Goal: Find specific page/section: Find specific page/section

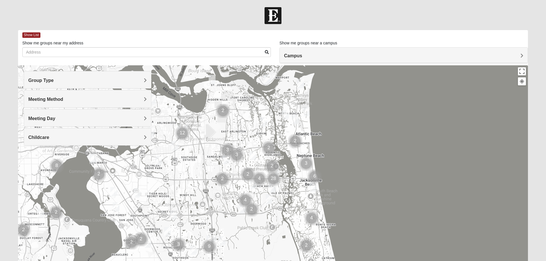
click at [54, 81] on span "Group Type" at bounding box center [41, 80] width 26 height 5
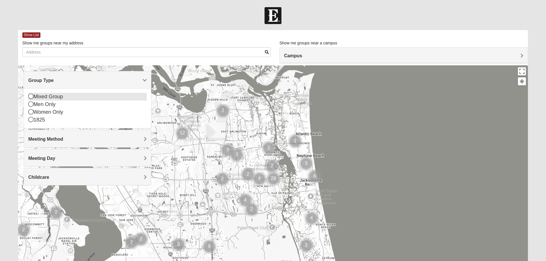
click at [30, 95] on icon at bounding box center [30, 96] width 5 height 5
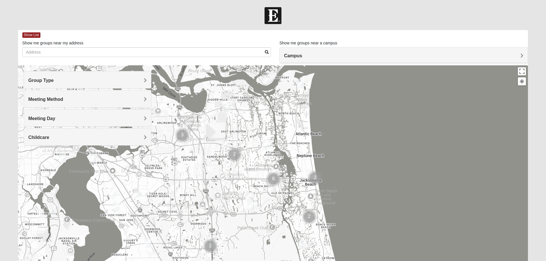
click at [63, 100] on span "Meeting Method" at bounding box center [45, 99] width 35 height 5
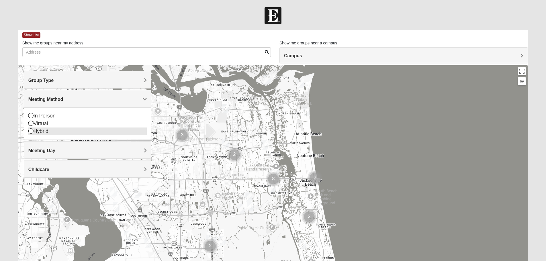
click at [31, 132] on icon at bounding box center [30, 130] width 5 height 5
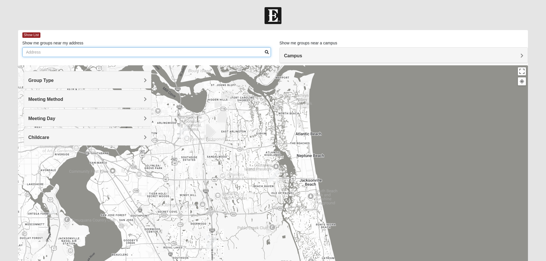
click at [52, 52] on input "Show me groups near my address" at bounding box center [146, 52] width 249 height 10
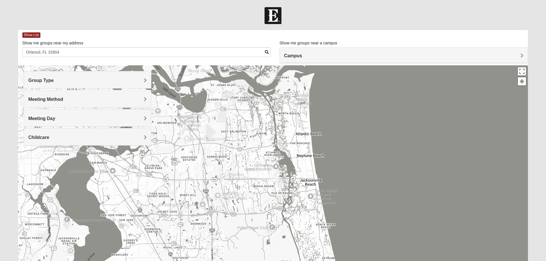
click at [267, 50] on span at bounding box center [267, 52] width 4 height 4
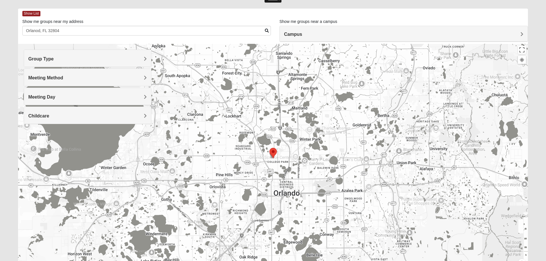
scroll to position [18, 0]
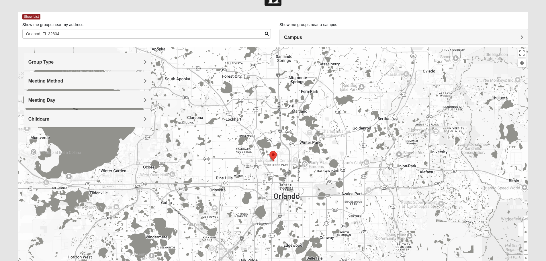
drag, startPoint x: 273, startPoint y: 156, endPoint x: 371, endPoint y: 114, distance: 107.3
click at [270, 151] on area "Selected Address" at bounding box center [270, 151] width 0 height 0
click at [302, 36] on span "Campus" at bounding box center [293, 37] width 18 height 5
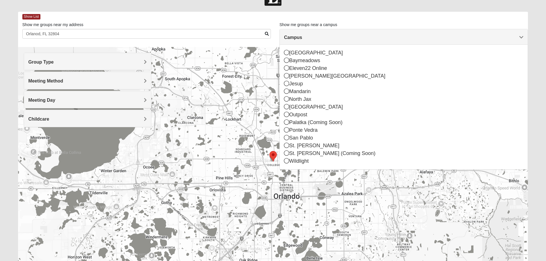
click at [538, 15] on form "Log In Find A Group Error Show List Loading Groups" at bounding box center [273, 143] width 546 height 309
click at [302, 35] on span "Campus" at bounding box center [293, 37] width 18 height 5
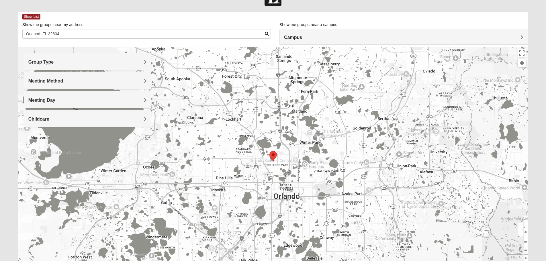
click at [270, 151] on area "Selected Address" at bounding box center [270, 151] width 0 height 0
click at [55, 100] on span "Meeting Day" at bounding box center [41, 100] width 27 height 5
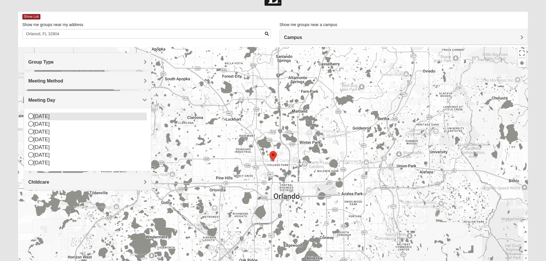
click at [31, 116] on icon at bounding box center [30, 116] width 5 height 5
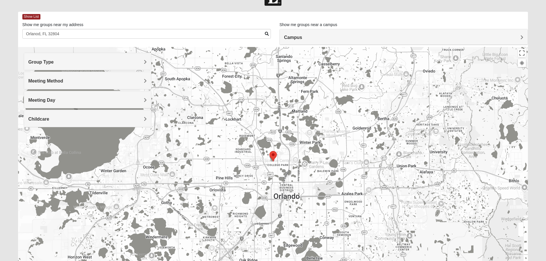
click at [55, 99] on span "Meeting Day" at bounding box center [41, 100] width 27 height 5
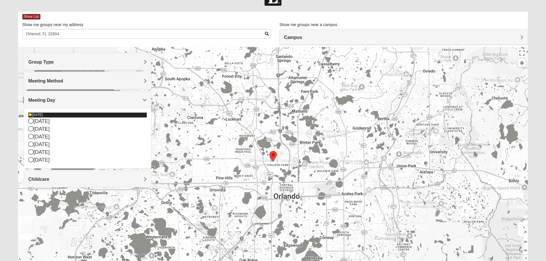
click at [31, 116] on icon at bounding box center [29, 114] width 3 height 3
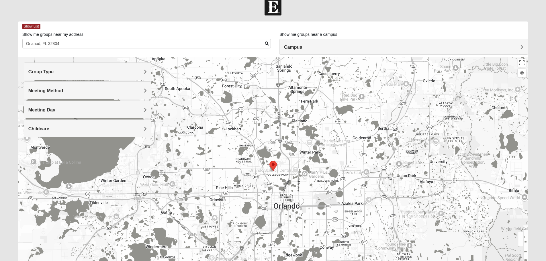
scroll to position [0, 0]
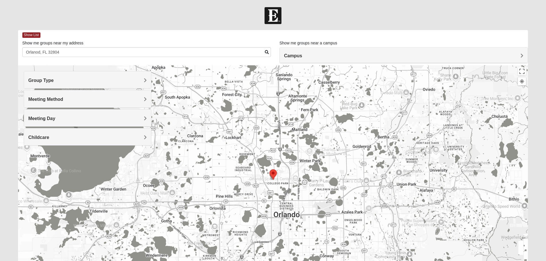
click at [266, 53] on span at bounding box center [267, 52] width 4 height 4
click at [270, 169] on area "Selected Address" at bounding box center [270, 169] width 0 height 0
click at [54, 80] on span "Group Type" at bounding box center [41, 80] width 26 height 5
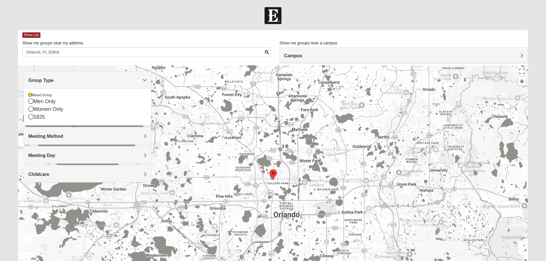
drag, startPoint x: 356, startPoint y: 9, endPoint x: 144, endPoint y: 135, distance: 247.0
click at [63, 135] on span "Meeting Method" at bounding box center [45, 136] width 35 height 5
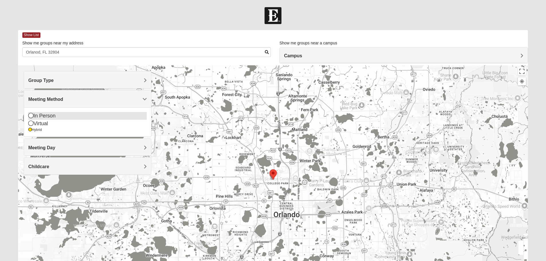
click at [31, 114] on icon at bounding box center [30, 115] width 5 height 5
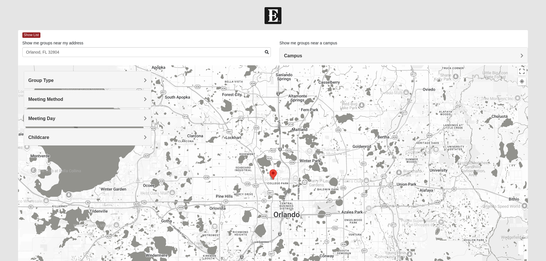
click at [266, 53] on span at bounding box center [267, 52] width 4 height 4
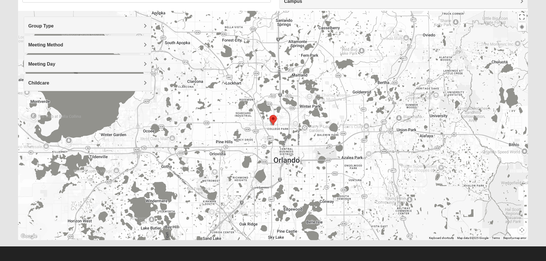
click at [49, 82] on span "Childcare" at bounding box center [38, 83] width 21 height 5
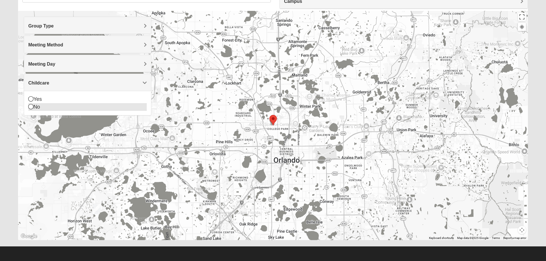
click at [30, 106] on icon at bounding box center [30, 106] width 5 height 5
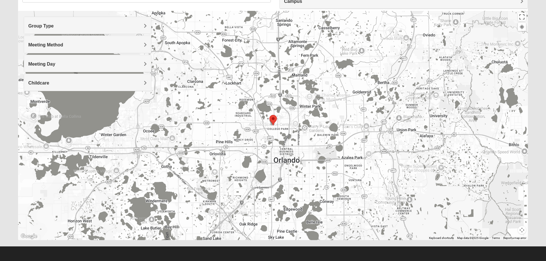
click at [55, 64] on span "Meeting Day" at bounding box center [41, 64] width 27 height 5
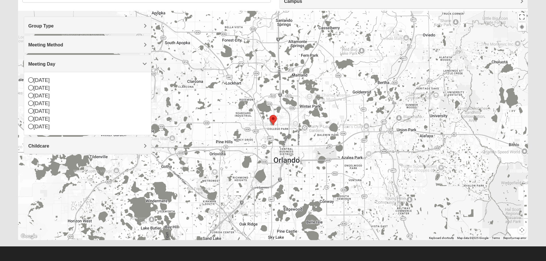
click at [205, 69] on div at bounding box center [273, 125] width 510 height 229
click at [136, 85] on div "[DATE]" at bounding box center [87, 88] width 118 height 8
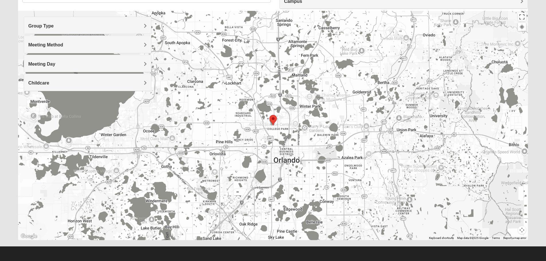
click at [55, 65] on span "Meeting Day" at bounding box center [41, 64] width 27 height 5
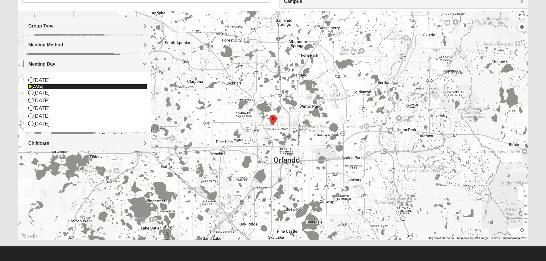
click at [30, 87] on icon at bounding box center [29, 86] width 3 height 3
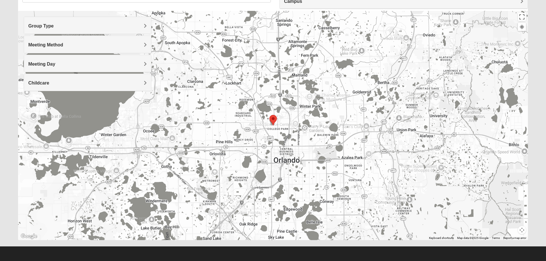
click at [55, 64] on span "Meeting Day" at bounding box center [41, 64] width 27 height 5
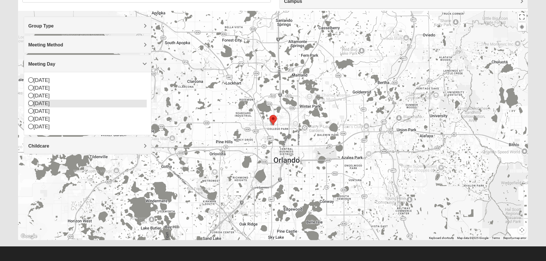
click at [30, 104] on icon at bounding box center [30, 103] width 5 height 5
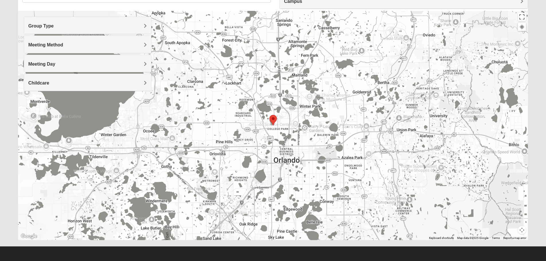
scroll to position [43, 0]
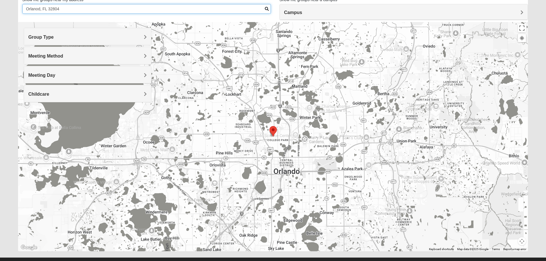
click at [41, 8] on input "Orlanod, FL 32804" at bounding box center [146, 9] width 249 height 10
type input "[GEOGRAPHIC_DATA]"
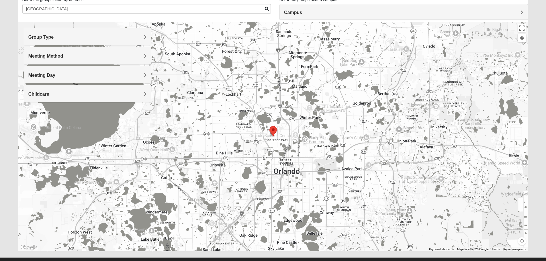
click at [267, 9] on span at bounding box center [267, 9] width 4 height 4
click at [55, 75] on span "Meeting Day" at bounding box center [41, 75] width 27 height 5
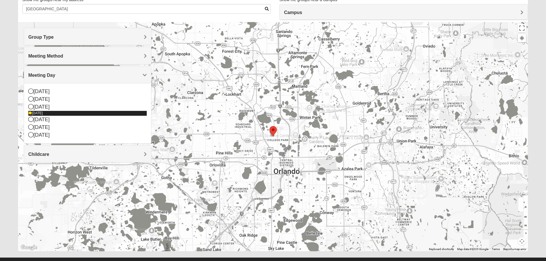
click at [30, 114] on icon at bounding box center [29, 113] width 3 height 3
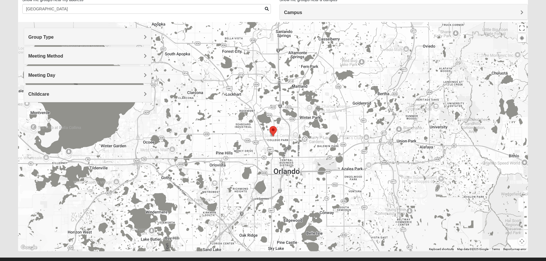
click at [265, 7] on span at bounding box center [267, 9] width 4 height 4
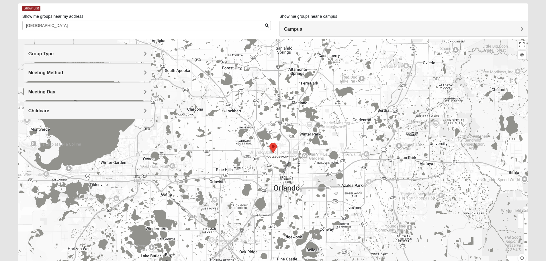
scroll to position [0, 0]
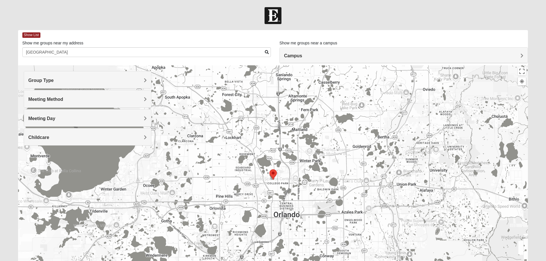
click at [83, 100] on h4 "Meeting Method" at bounding box center [87, 99] width 118 height 5
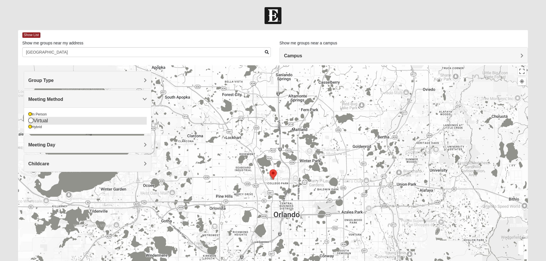
click at [32, 120] on icon at bounding box center [30, 120] width 5 height 5
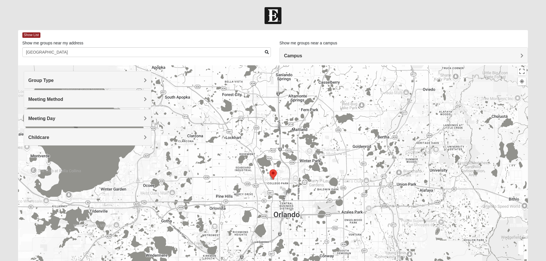
scroll to position [54, 0]
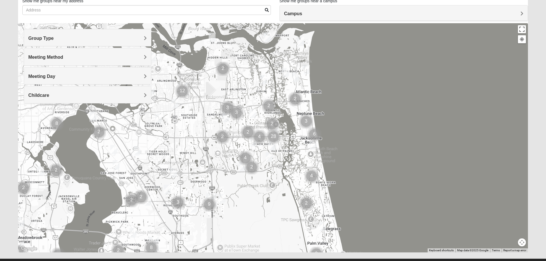
scroll to position [54, 0]
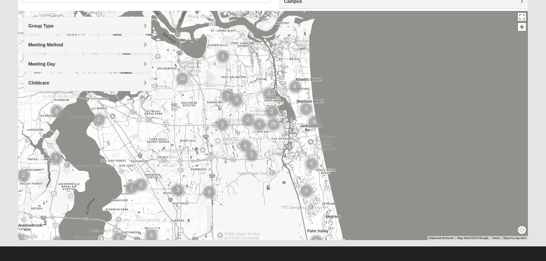
click at [55, 64] on span "Meeting Day" at bounding box center [41, 64] width 27 height 5
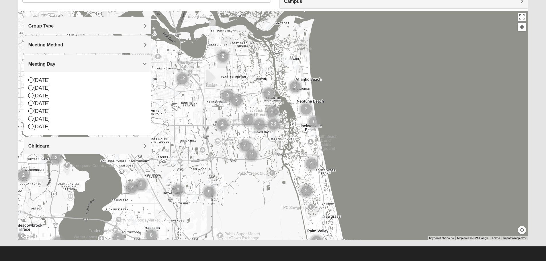
click at [63, 43] on span "Meeting Method" at bounding box center [45, 44] width 35 height 5
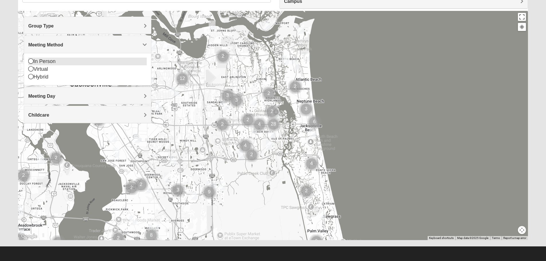
click at [32, 61] on icon at bounding box center [30, 60] width 5 height 5
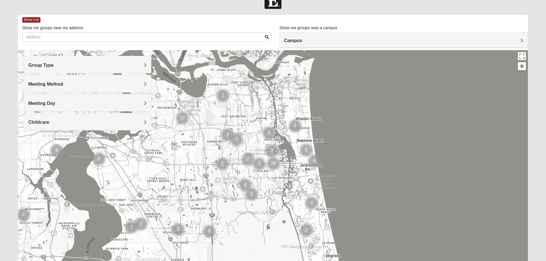
scroll to position [0, 0]
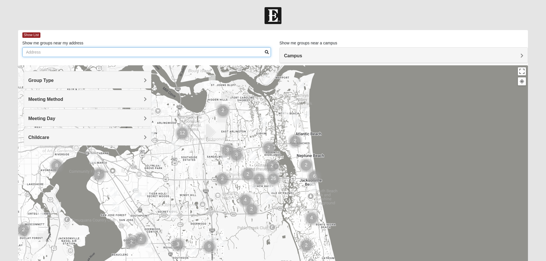
click at [49, 52] on input "Show me groups near my address" at bounding box center [146, 52] width 249 height 10
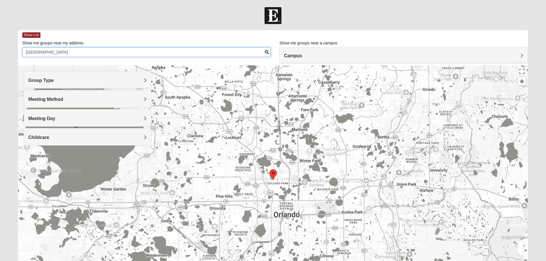
type input "[GEOGRAPHIC_DATA]"
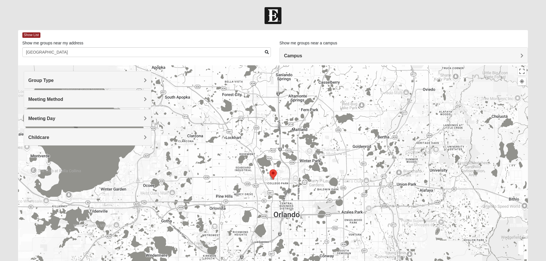
click at [336, 42] on label "Show me groups near a campus" at bounding box center [309, 43] width 58 height 6
click at [435, 53] on h4 "Campus" at bounding box center [403, 55] width 239 height 5
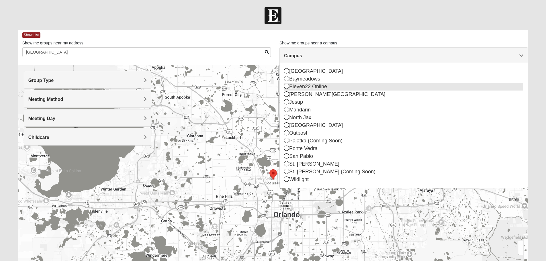
click at [286, 85] on icon at bounding box center [286, 86] width 5 height 5
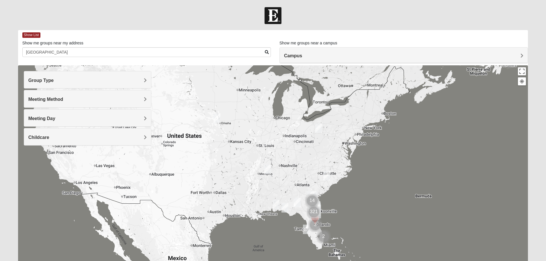
click at [324, 227] on div at bounding box center [273, 179] width 510 height 229
click at [316, 225] on img "Cluster of 3 groups" at bounding box center [315, 225] width 14 height 14
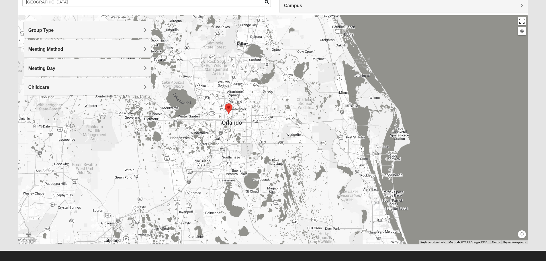
scroll to position [54, 0]
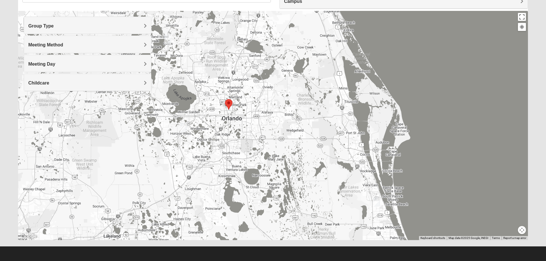
click at [225, 99] on area "Selected Address" at bounding box center [225, 99] width 0 height 0
click at [467, 108] on div "To navigate, press the arrow keys." at bounding box center [273, 125] width 510 height 229
click at [489, 108] on div "To navigate, press the arrow keys." at bounding box center [273, 125] width 510 height 229
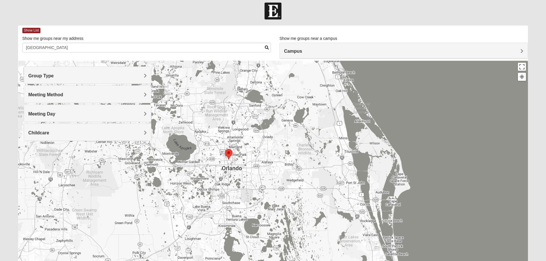
scroll to position [0, 0]
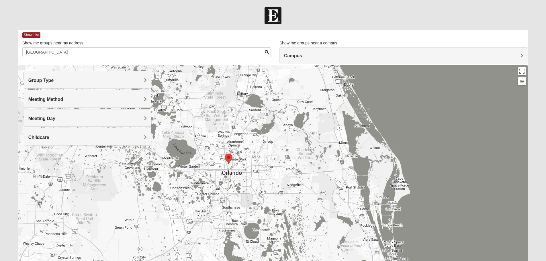
click at [201, 69] on div "To navigate, press the arrow keys." at bounding box center [273, 179] width 510 height 229
click at [54, 83] on span "Group Type" at bounding box center [41, 80] width 26 height 5
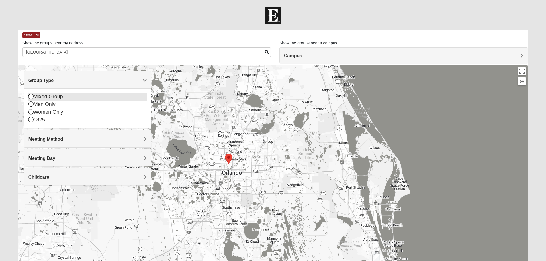
click at [33, 94] on div "Mixed Group" at bounding box center [87, 97] width 118 height 8
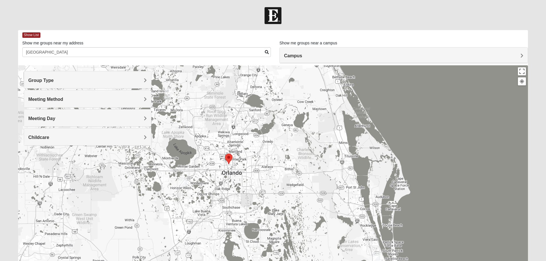
click at [145, 96] on div "Meeting Method" at bounding box center [87, 98] width 127 height 17
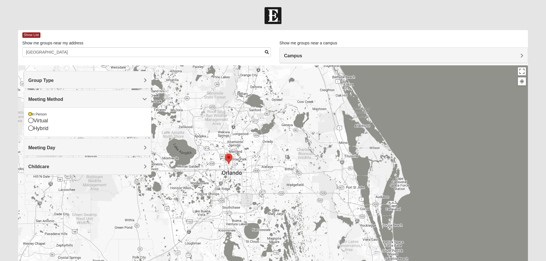
drag, startPoint x: 30, startPoint y: 128, endPoint x: 79, endPoint y: 110, distance: 51.6
click at [79, 110] on div "In Person Virtual Hybrid" at bounding box center [87, 122] width 127 height 29
click at [30, 128] on icon at bounding box center [30, 128] width 5 height 5
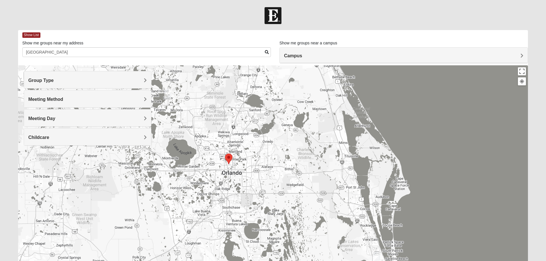
click at [55, 116] on span "Meeting Day" at bounding box center [41, 118] width 27 height 5
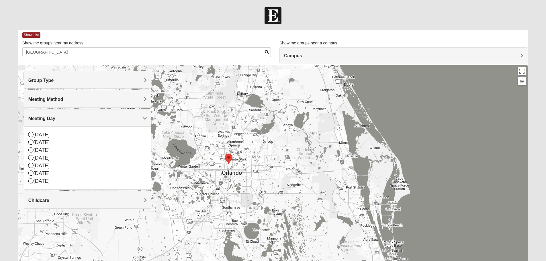
click at [55, 116] on span "Meeting Day" at bounding box center [41, 118] width 27 height 5
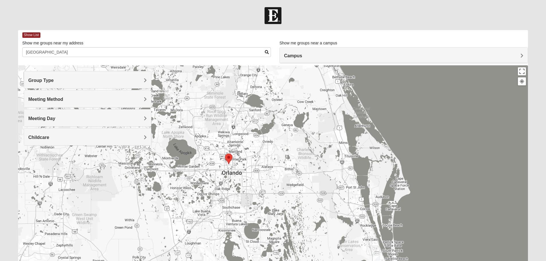
click at [49, 135] on span "Childcare" at bounding box center [38, 137] width 21 height 5
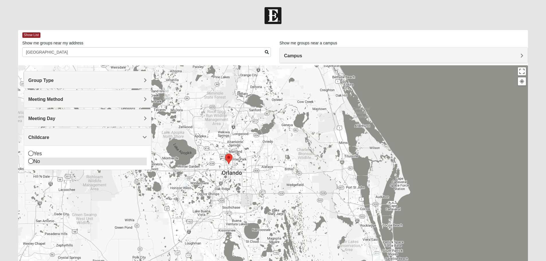
click at [31, 160] on icon at bounding box center [30, 161] width 5 height 5
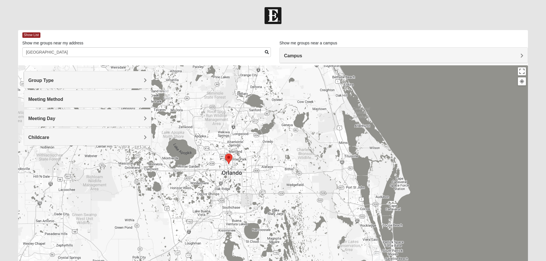
click at [479, 96] on div "To navigate, press the arrow keys." at bounding box center [273, 179] width 510 height 229
click at [268, 53] on span at bounding box center [267, 52] width 4 height 4
click at [429, 65] on div "Show List Loading Groups Keywords Filter Additional Filters Campus [GEOGRAPHIC_…" at bounding box center [273, 162] width 510 height 265
click at [302, 54] on span "Campus" at bounding box center [293, 55] width 18 height 5
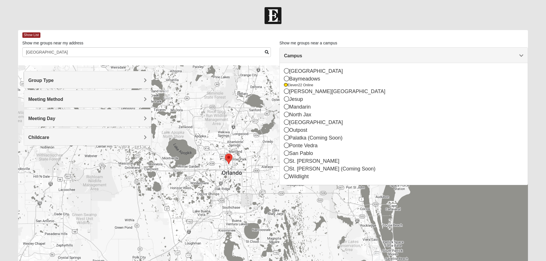
drag, startPoint x: 522, startPoint y: 54, endPoint x: 479, endPoint y: 63, distance: 44.5
click at [479, 63] on div "Campus [GEOGRAPHIC_DATA] [GEOGRAPHIC_DATA] Eleven22 Online [PERSON_NAME][GEOGRA…" at bounding box center [404, 116] width 249 height 138
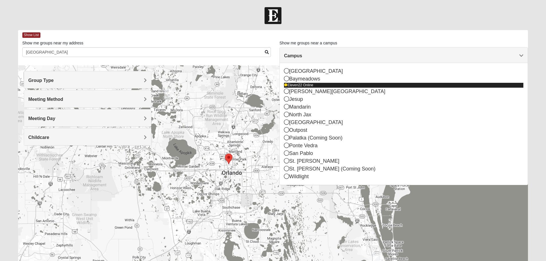
click at [286, 85] on icon at bounding box center [285, 84] width 3 height 3
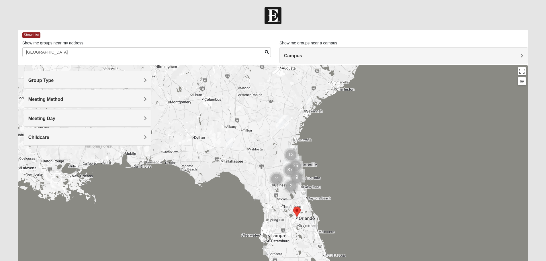
click at [286, 85] on div "To navigate, press the arrow keys." at bounding box center [273, 179] width 510 height 229
click at [363, 154] on div "To navigate, press the arrow keys." at bounding box center [273, 179] width 510 height 229
click at [293, 207] on area "Selected Address" at bounding box center [293, 207] width 0 height 0
click at [304, 219] on div "To navigate, press the arrow keys." at bounding box center [273, 179] width 510 height 229
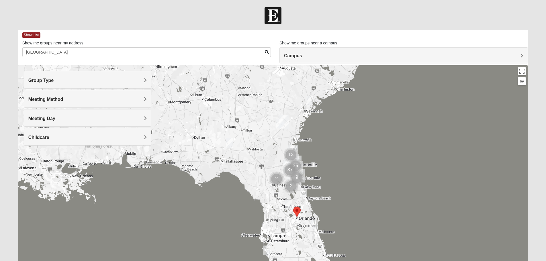
click at [293, 207] on area "Selected Address" at bounding box center [293, 207] width 0 height 0
click at [302, 53] on span "Campus" at bounding box center [293, 55] width 18 height 5
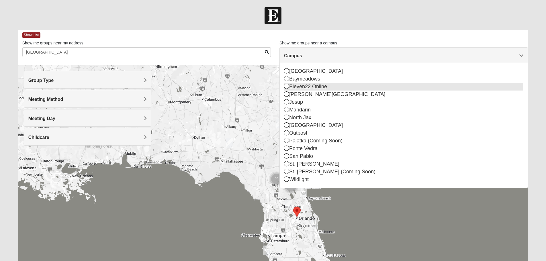
click at [287, 87] on icon at bounding box center [286, 86] width 5 height 5
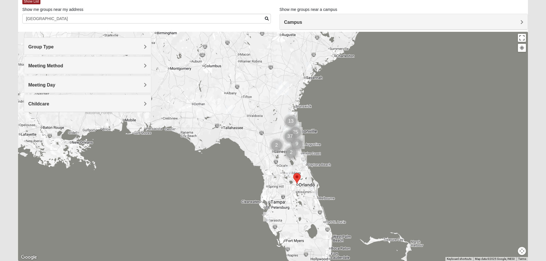
scroll to position [54, 0]
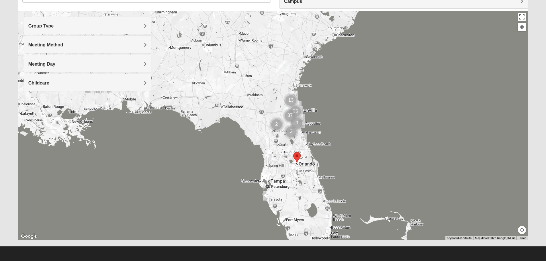
click at [314, 170] on img "Mixed Ricks 32934" at bounding box center [314, 170] width 7 height 9
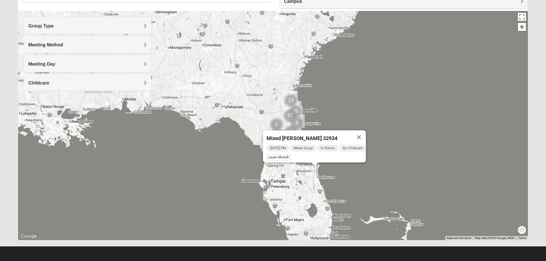
click at [358, 171] on div "Mixed [PERSON_NAME] 32934 [DATE] PM Mixed Group In Person No Childcare Learn Mo…" at bounding box center [273, 125] width 510 height 229
click at [363, 133] on button "Close" at bounding box center [359, 137] width 14 height 14
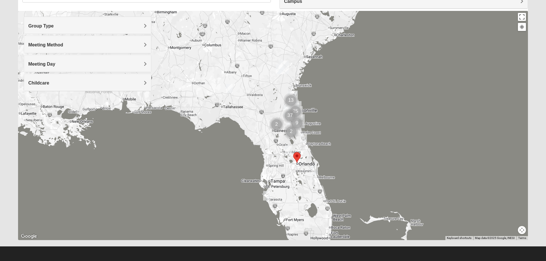
click at [288, 151] on img "Mixed Ferree 32726" at bounding box center [288, 149] width 7 height 9
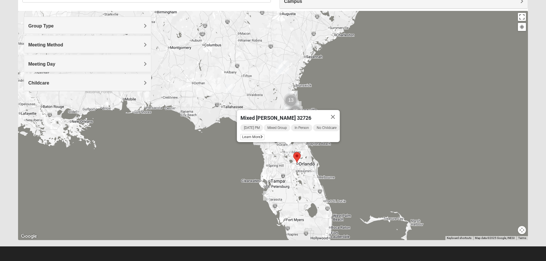
click at [368, 146] on div "Mixed [PERSON_NAME] 32726 [DATE] PM Mixed Group In Person No Childcare Learn Mo…" at bounding box center [273, 125] width 510 height 229
click at [336, 113] on button "Close" at bounding box center [333, 117] width 14 height 14
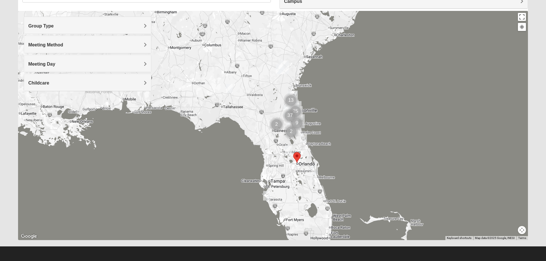
click at [305, 139] on img "Mixed Tracy 32714" at bounding box center [303, 137] width 7 height 9
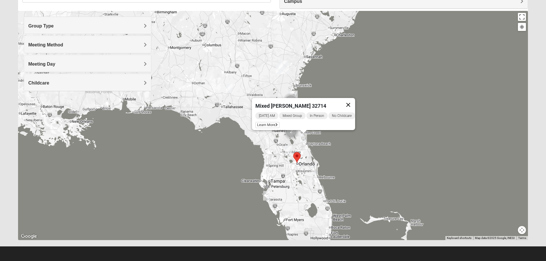
click at [351, 101] on button "Close" at bounding box center [349, 105] width 14 height 14
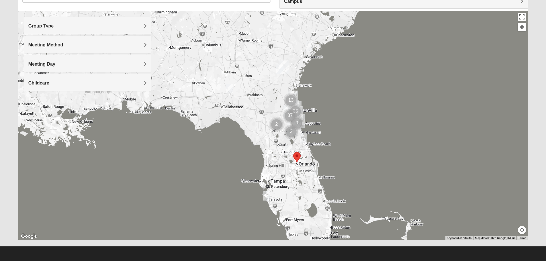
click at [316, 135] on div at bounding box center [273, 125] width 510 height 229
